Goal: Information Seeking & Learning: Learn about a topic

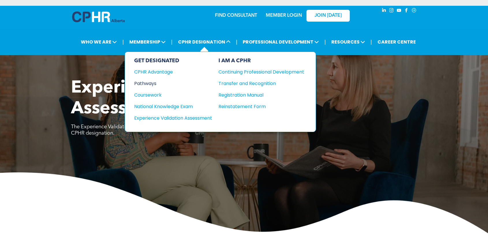
click at [151, 82] on div "Pathways" at bounding box center [169, 83] width 70 height 7
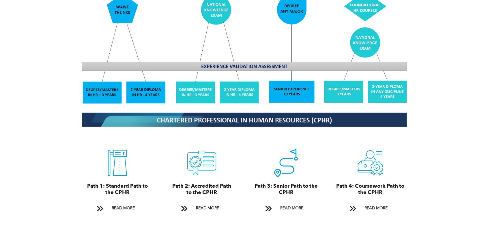
scroll to position [578, 0]
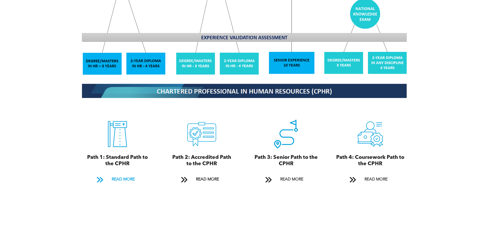
click at [126, 174] on span "READ MORE" at bounding box center [123, 179] width 27 height 11
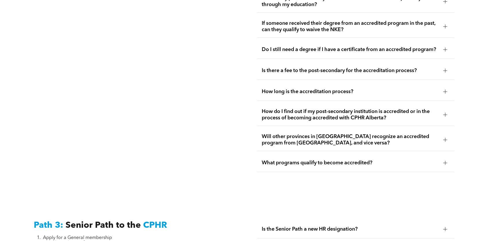
scroll to position [1395, 0]
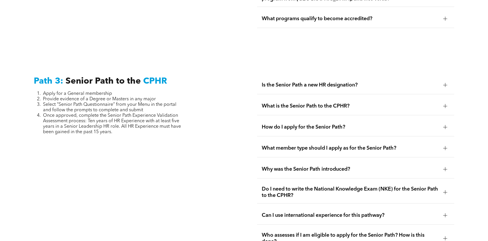
click at [446, 125] on div at bounding box center [445, 127] width 0 height 4
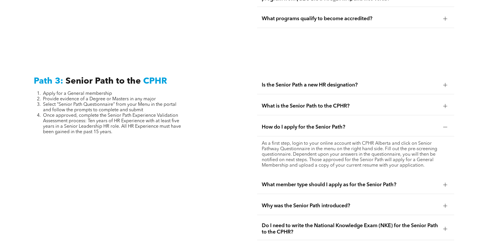
scroll to position [1482, 0]
